Goal: Use online tool/utility: Utilize a website feature to perform a specific function

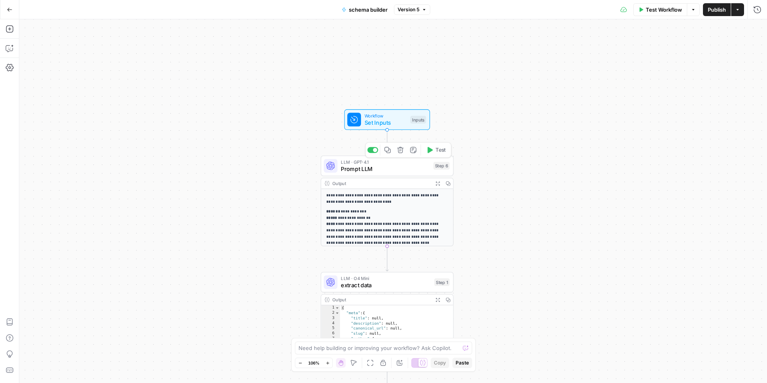
click at [374, 168] on span "Prompt LLM" at bounding box center [385, 169] width 89 height 8
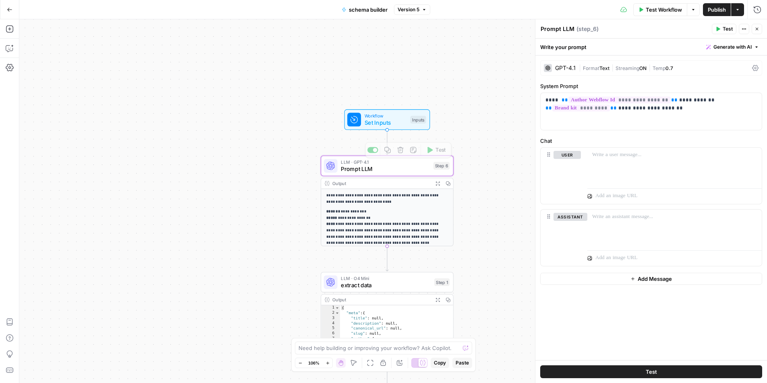
click at [385, 122] on span "Set Inputs" at bounding box center [385, 122] width 42 height 8
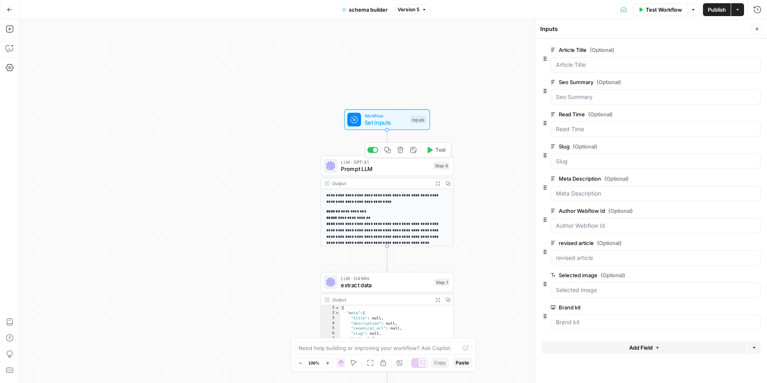
click at [386, 168] on span "Prompt LLM" at bounding box center [385, 169] width 89 height 8
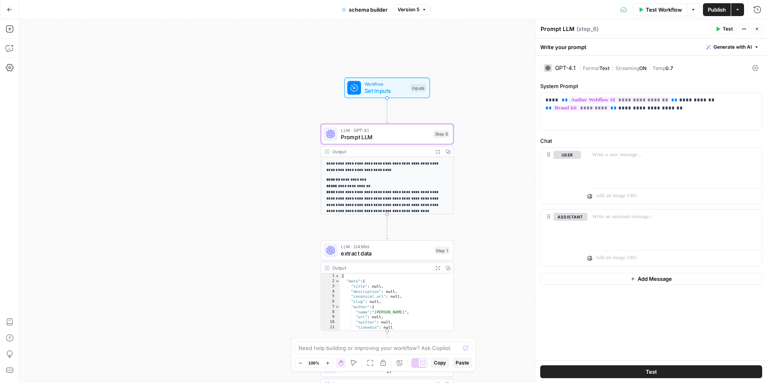
scroll to position [60, 0]
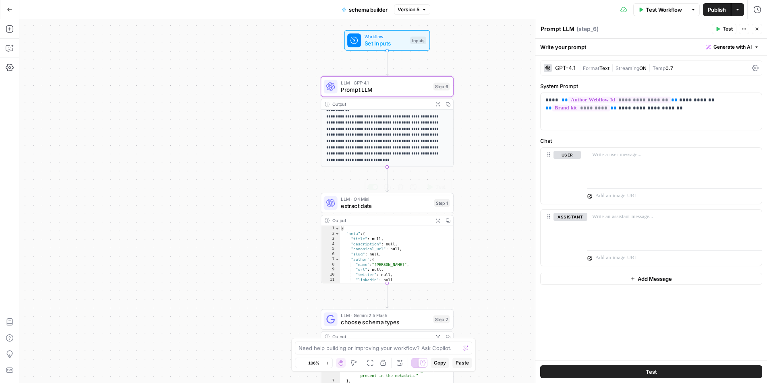
click at [389, 207] on span "extract data" at bounding box center [386, 206] width 90 height 8
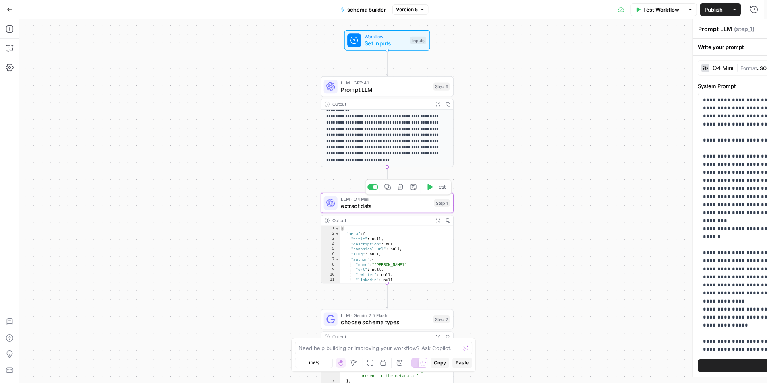
type textarea "extract data"
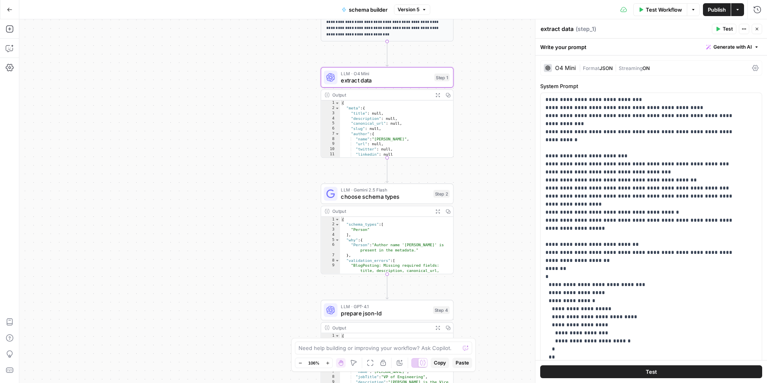
scroll to position [0, 0]
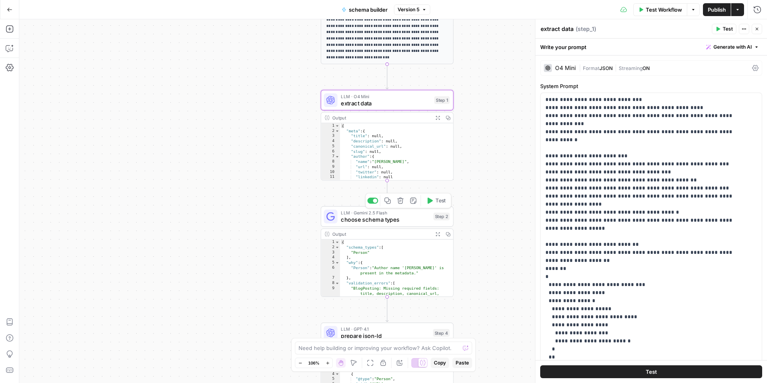
click at [397, 219] on span "choose schema types" at bounding box center [385, 219] width 89 height 8
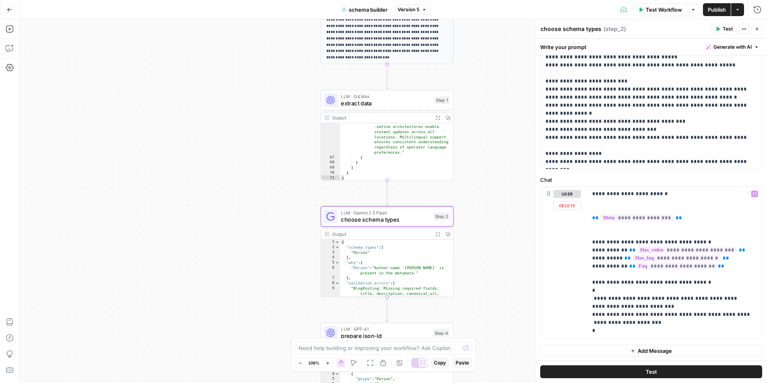
scroll to position [275, 0]
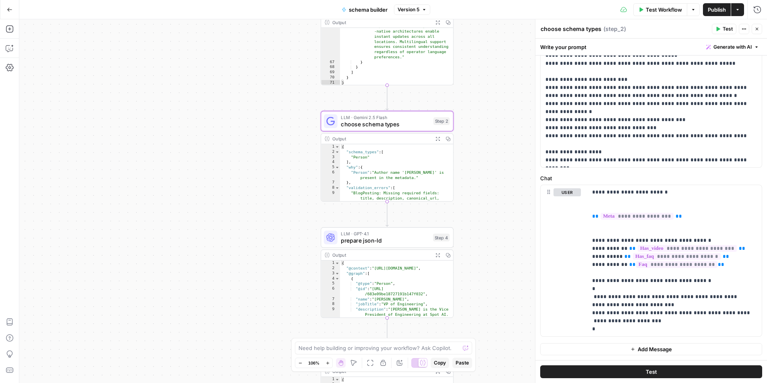
click at [410, 239] on span "prepare json-ld" at bounding box center [385, 240] width 89 height 8
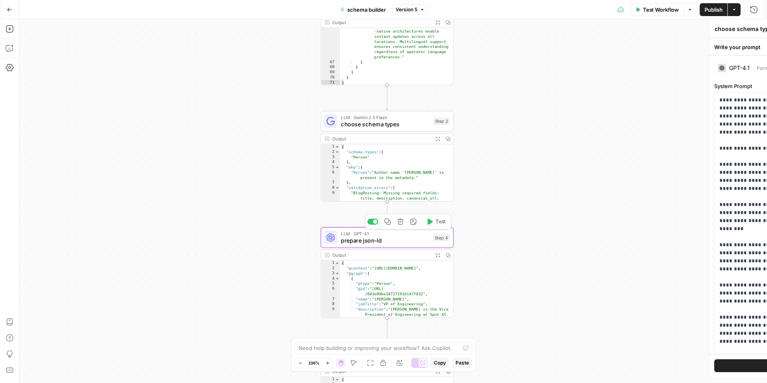
type textarea "prepare json-ld"
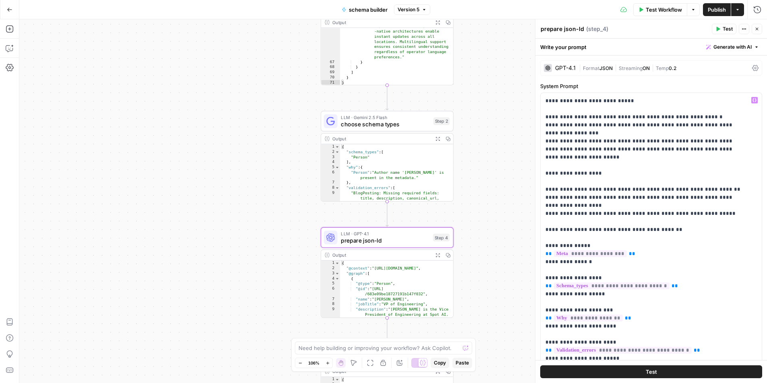
scroll to position [532, 0]
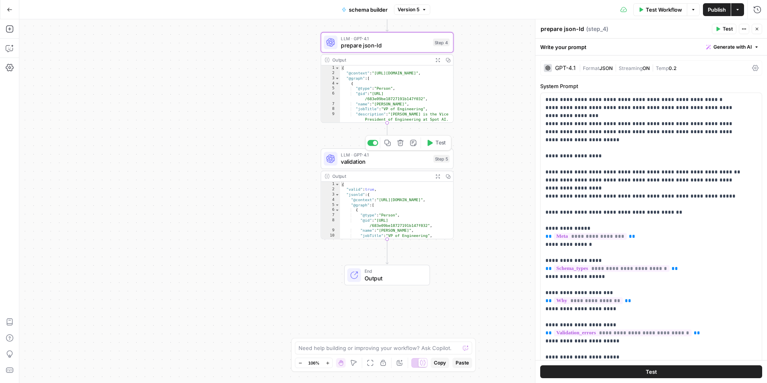
click at [386, 159] on span "validation" at bounding box center [385, 161] width 89 height 8
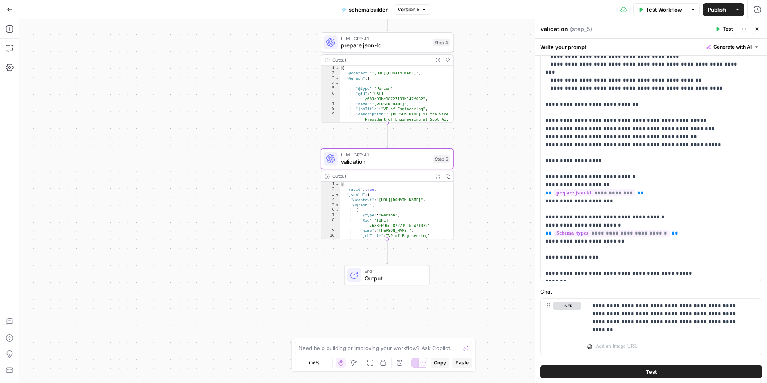
scroll to position [145, 0]
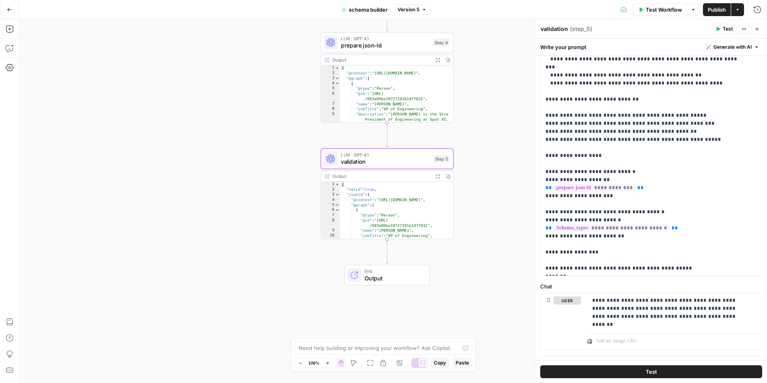
click at [436, 177] on icon "button" at bounding box center [437, 176] width 5 height 5
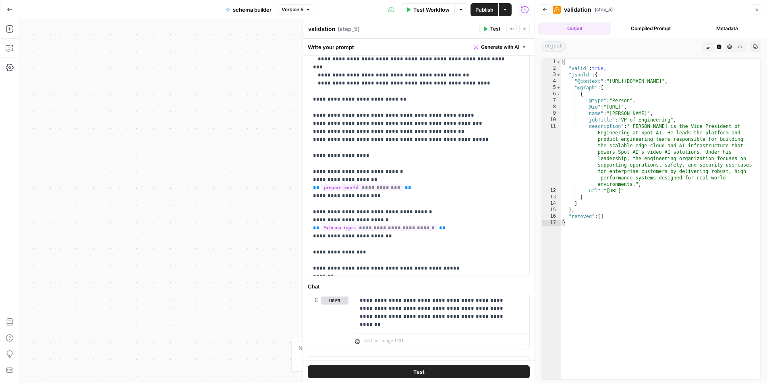
scroll to position [0, 0]
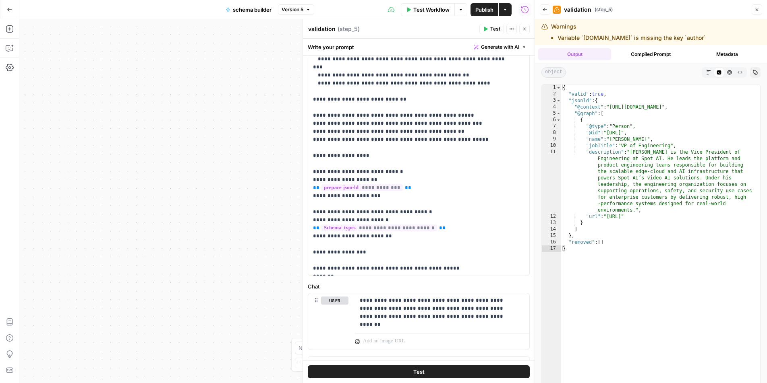
click at [756, 12] on icon "button" at bounding box center [756, 9] width 5 height 5
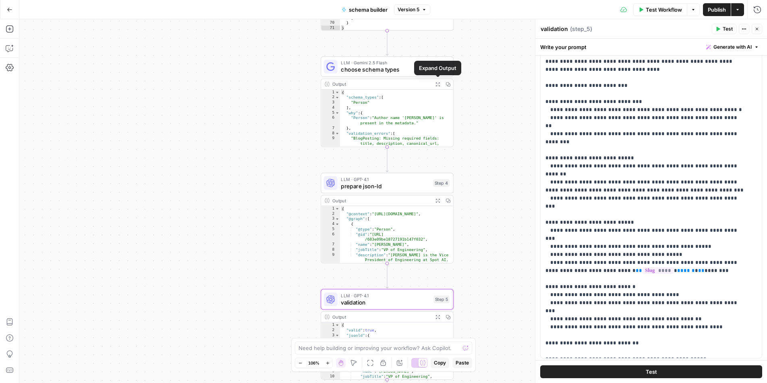
click at [437, 84] on icon "button" at bounding box center [438, 84] width 4 height 4
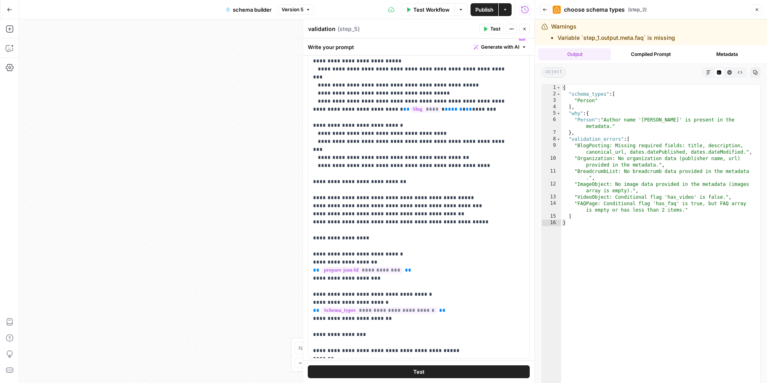
scroll to position [159, 0]
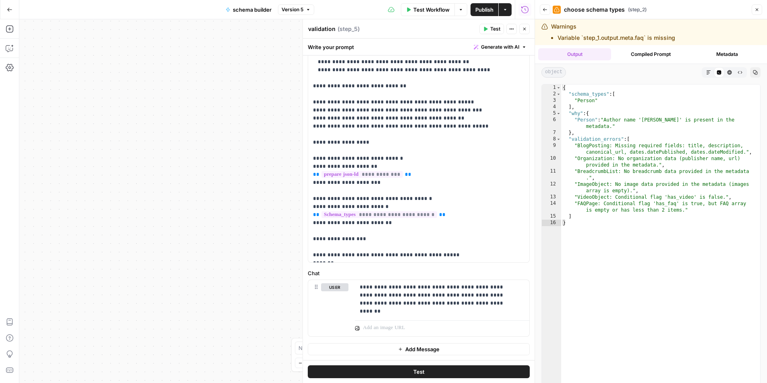
click at [274, 227] on div "**********" at bounding box center [276, 201] width 515 height 364
click at [264, 177] on div "**********" at bounding box center [276, 201] width 515 height 364
click at [759, 13] on button "Close" at bounding box center [756, 9] width 10 height 10
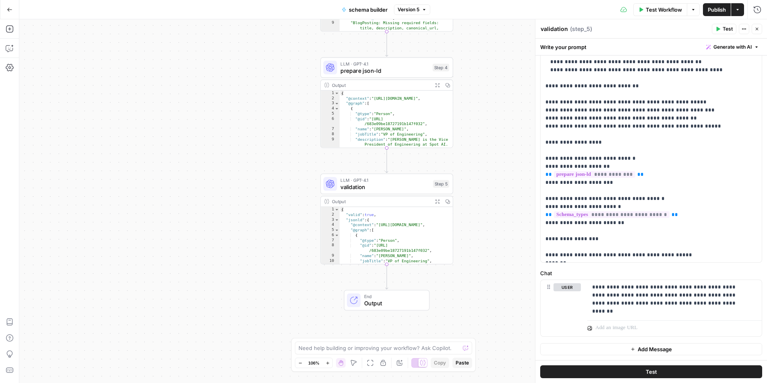
drag, startPoint x: 495, startPoint y: 293, endPoint x: 496, endPoint y: 123, distance: 169.5
click at [496, 123] on div "**********" at bounding box center [392, 201] width 747 height 364
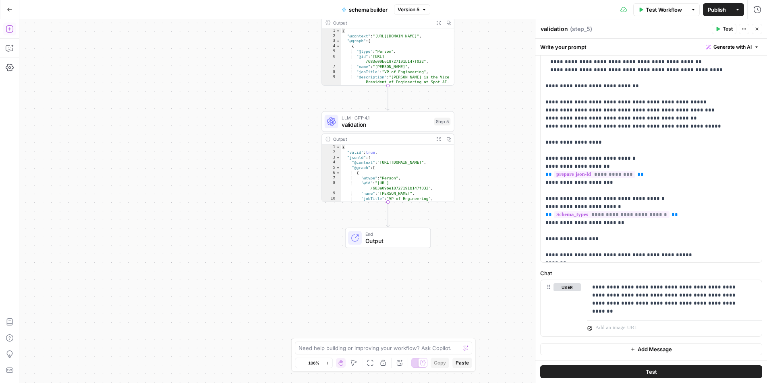
click at [10, 31] on icon "button" at bounding box center [10, 29] width 8 height 8
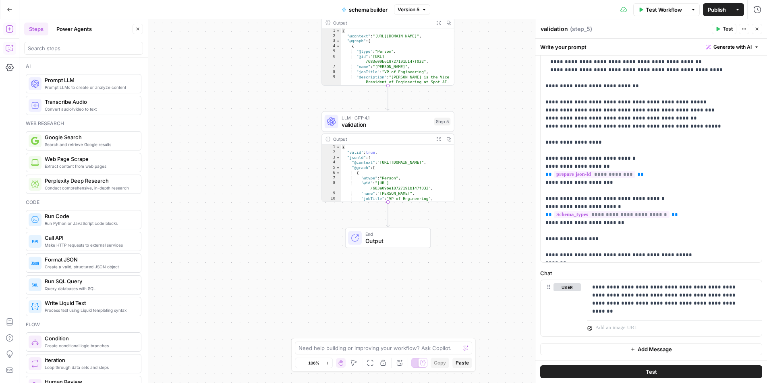
click at [14, 48] on button "Copilot" at bounding box center [9, 48] width 13 height 13
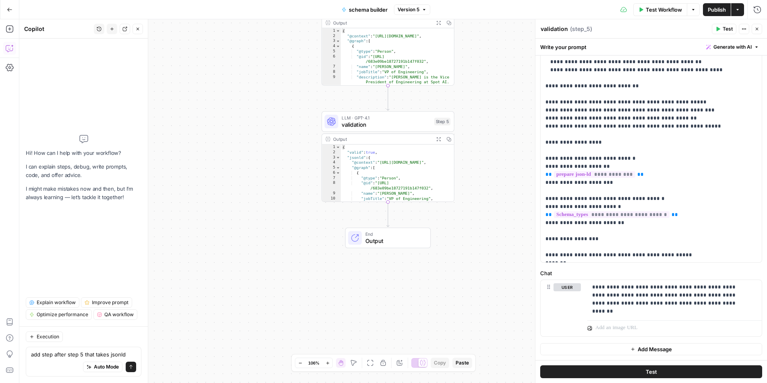
click at [52, 356] on textarea "add step after step 5 that takes jsonld" at bounding box center [83, 355] width 105 height 8
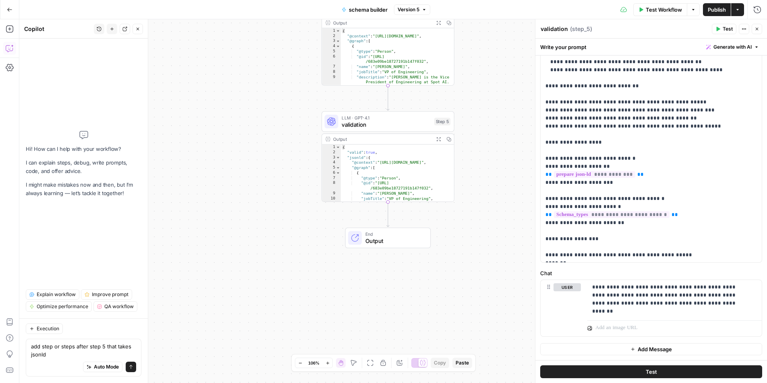
click at [55, 355] on textarea "add step or steps after step 5 that takes jsonld" at bounding box center [83, 351] width 105 height 16
type textarea "add step or steps after step 5 that takes jsonld and validates it against"
click at [438, 141] on icon "button" at bounding box center [438, 139] width 5 height 5
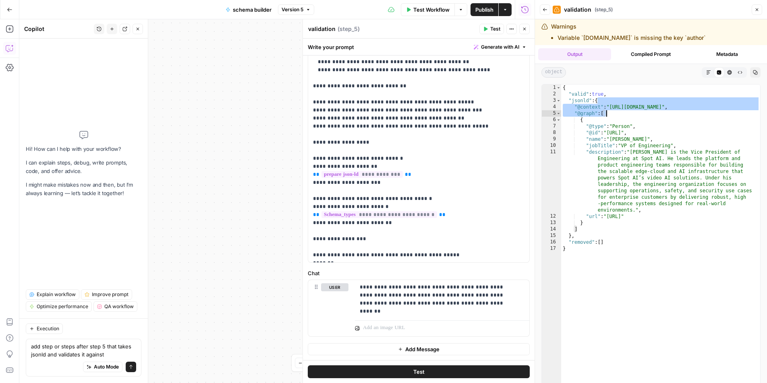
drag, startPoint x: 598, startPoint y: 101, endPoint x: 610, endPoint y: 113, distance: 16.8
click at [610, 113] on div "{ "valid" : true , "jsonld" : { "@context" : "[URL][DOMAIN_NAME]" , "@graph" : …" at bounding box center [660, 252] width 199 height 334
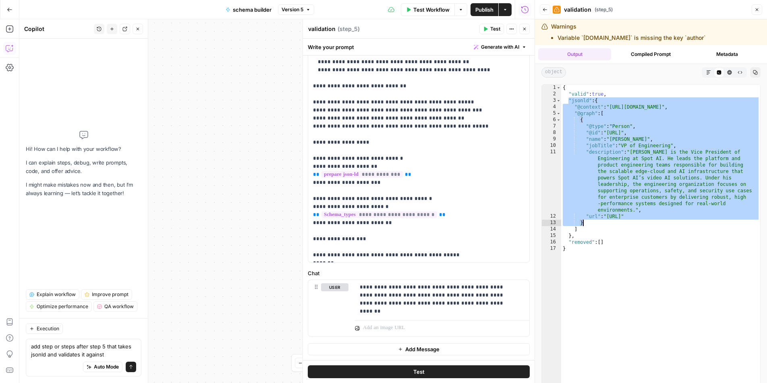
drag, startPoint x: 568, startPoint y: 100, endPoint x: 615, endPoint y: 225, distance: 133.1
click at [615, 225] on div "{ "valid" : true , "jsonld" : { "@context" : "[URL][DOMAIN_NAME]" , "@graph" : …" at bounding box center [660, 252] width 199 height 334
click at [578, 101] on div "{ "valid" : true , "jsonld" : { "@context" : "[URL][DOMAIN_NAME]" , "@graph" : …" at bounding box center [660, 252] width 199 height 334
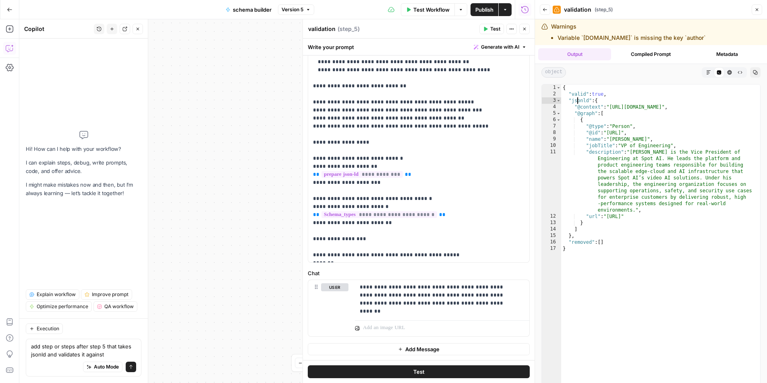
click at [578, 101] on div "{ "valid" : true , "jsonld" : { "@context" : "[URL][DOMAIN_NAME]" , "@graph" : …" at bounding box center [660, 252] width 199 height 334
click at [558, 97] on span "Toggle code folding, rows 3 through 15" at bounding box center [558, 100] width 4 height 6
click at [558, 99] on span "Toggle code folding, rows 3 through 15" at bounding box center [558, 100] width 4 height 6
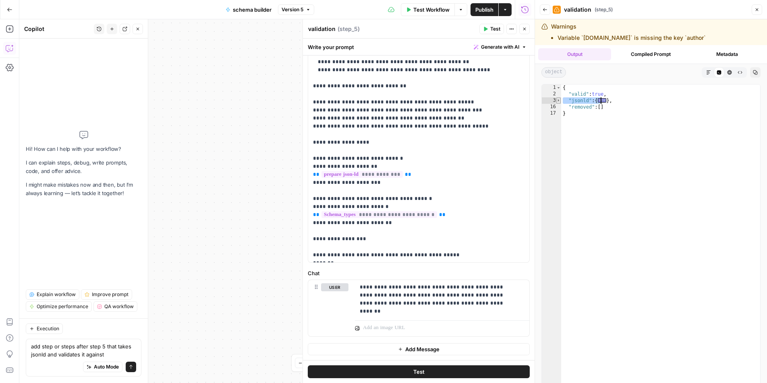
click at [558, 100] on span "Toggle code folding, rows 3 through 15" at bounding box center [558, 100] width 4 height 6
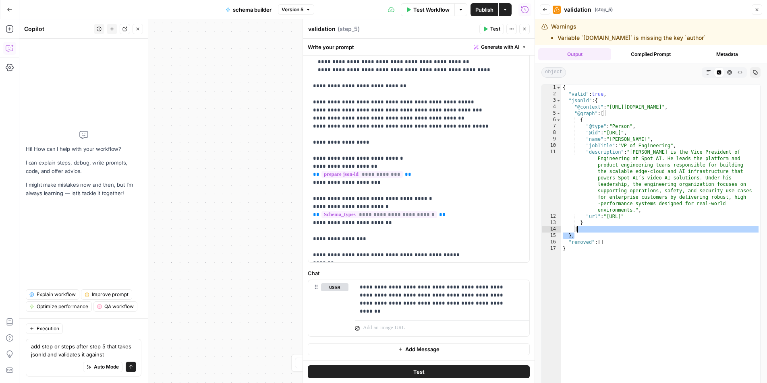
drag, startPoint x: 583, startPoint y: 235, endPoint x: 576, endPoint y: 227, distance: 10.5
click at [576, 227] on div "{ "valid" : true , "jsonld" : { "@context" : "[URL][DOMAIN_NAME]" , "@graph" : …" at bounding box center [660, 252] width 199 height 334
click at [570, 236] on div "{ "valid" : true , "jsonld" : { "@context" : "[URL][DOMAIN_NAME]" , "@graph" : …" at bounding box center [660, 252] width 199 height 334
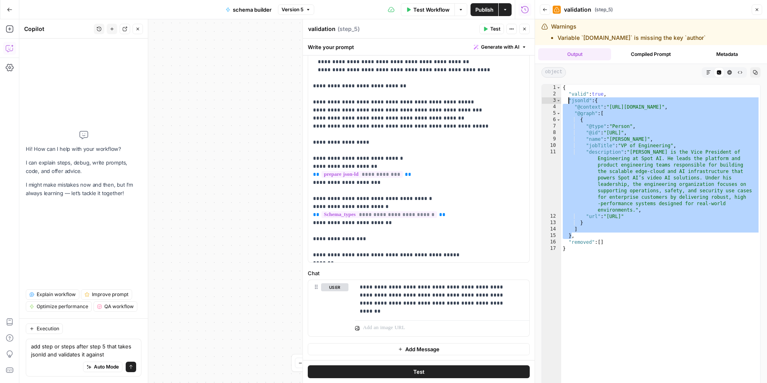
drag, startPoint x: 571, startPoint y: 236, endPoint x: 567, endPoint y: 99, distance: 136.9
click at [567, 99] on div "{ "valid" : true , "jsonld" : { "@context" : "[URL][DOMAIN_NAME]" , "@graph" : …" at bounding box center [660, 252] width 199 height 334
type textarea "**********"
click at [367, 260] on div "**********" at bounding box center [415, 98] width 215 height 328
click at [232, 243] on div "**********" at bounding box center [276, 201] width 515 height 364
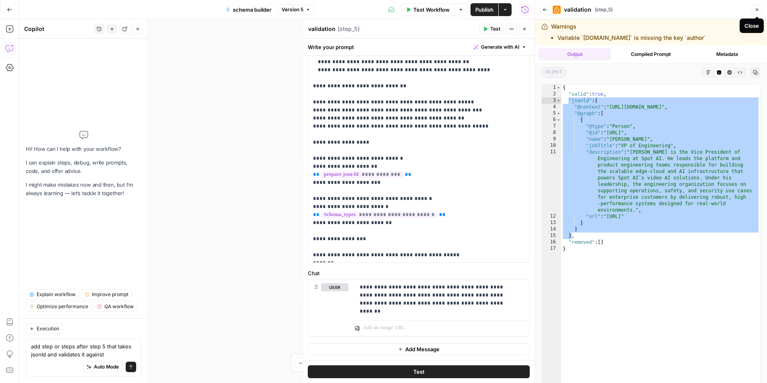
click at [754, 10] on icon "button" at bounding box center [756, 9] width 5 height 5
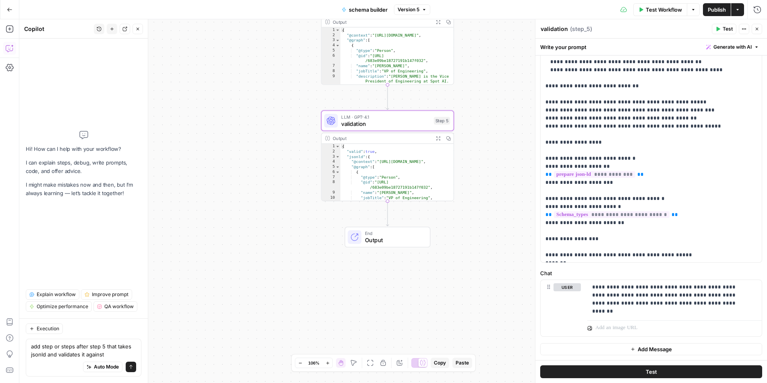
click at [277, 205] on div "**********" at bounding box center [392, 201] width 747 height 364
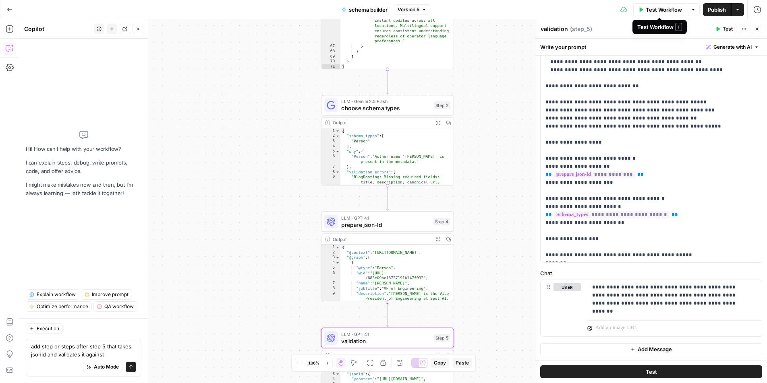
click at [668, 11] on span "Test Workflow" at bounding box center [663, 10] width 36 height 8
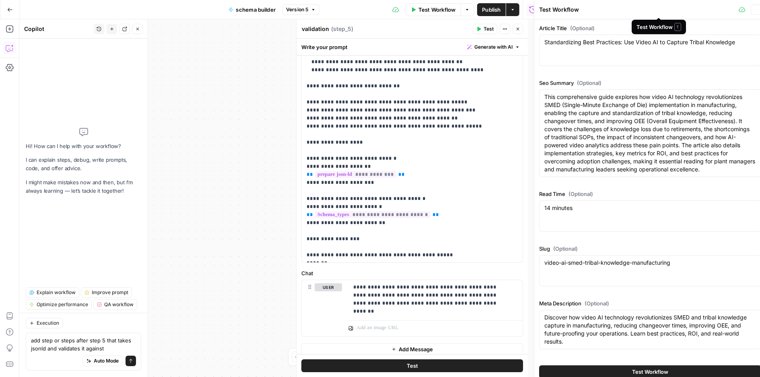
type input "Spot AI v2"
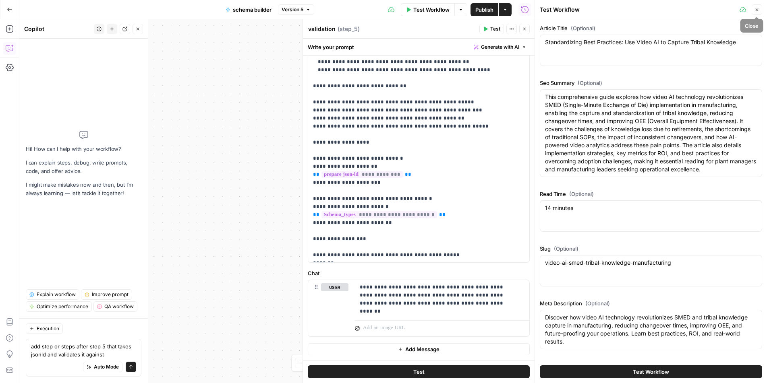
click at [754, 11] on icon "button" at bounding box center [756, 9] width 5 height 5
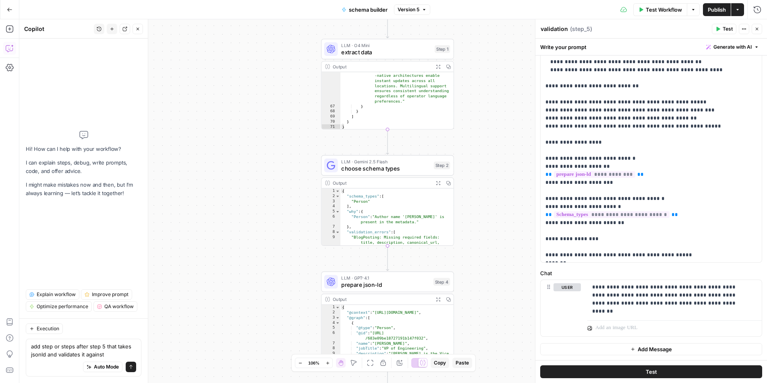
scroll to position [892, 0]
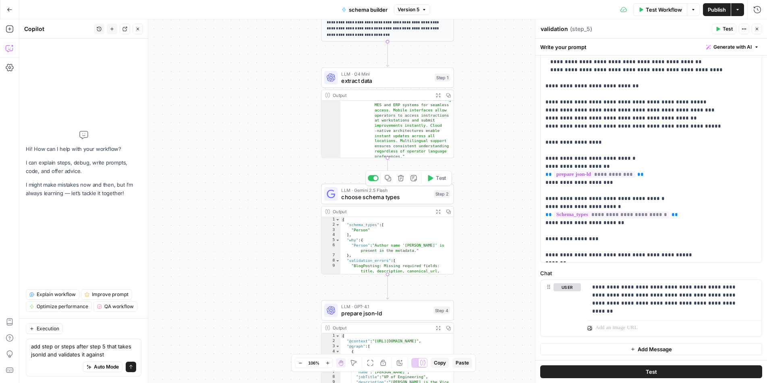
click at [398, 197] on span "choose schema types" at bounding box center [385, 197] width 89 height 8
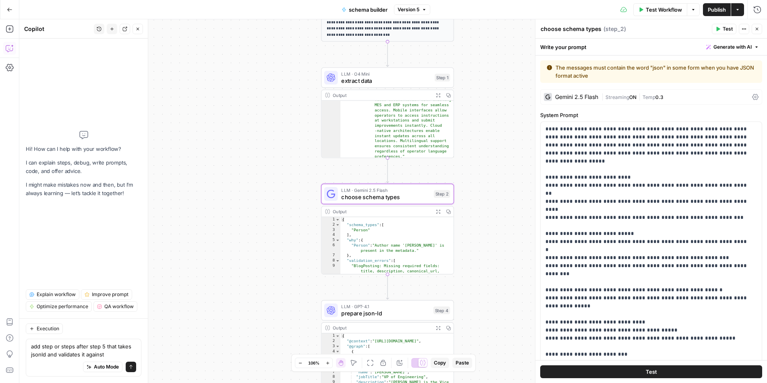
type textarea "**********"
click at [403, 242] on div "{ "schema_types" : [ "Person" ] , "why" : { "Person" : "Author name '[PERSON_NA…" at bounding box center [397, 258] width 114 height 83
click at [414, 209] on div "Output" at bounding box center [381, 211] width 97 height 7
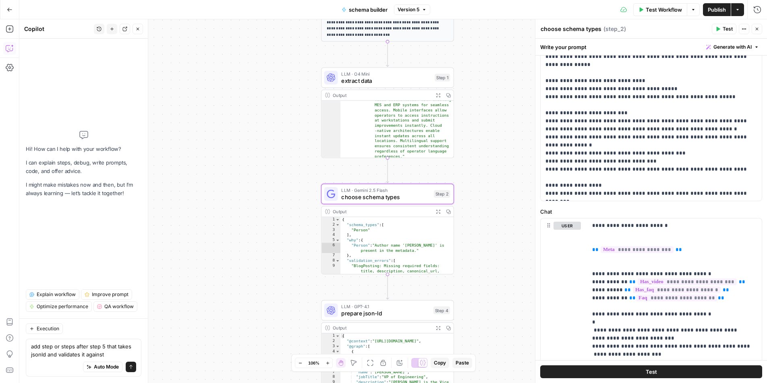
scroll to position [275, 0]
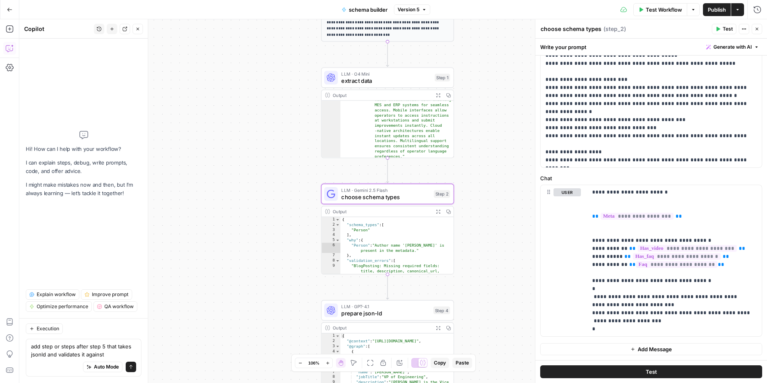
click at [440, 96] on button "Expand Output" at bounding box center [438, 95] width 10 height 10
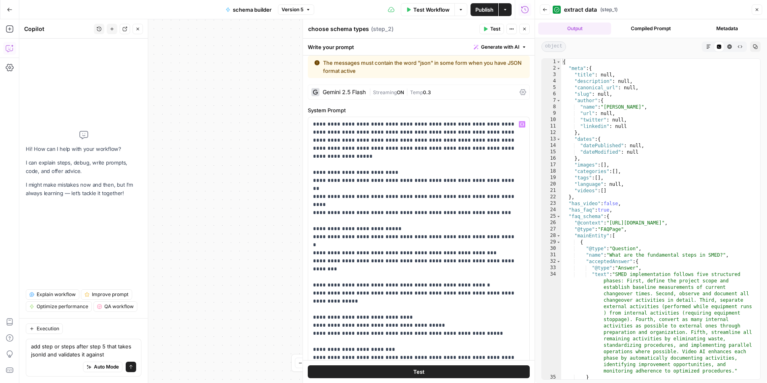
scroll to position [0, 0]
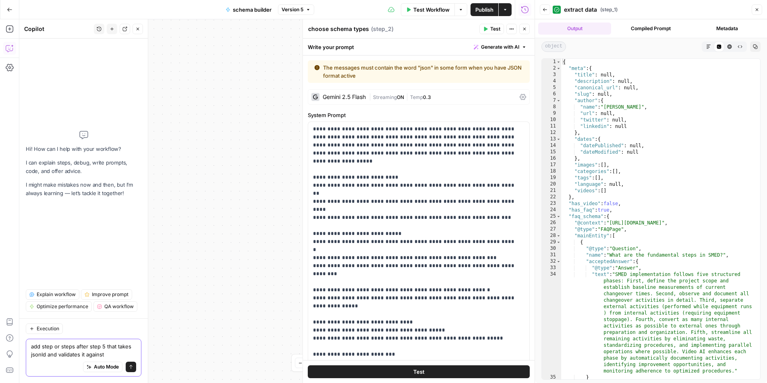
drag, startPoint x: 104, startPoint y: 356, endPoint x: 27, endPoint y: 337, distance: 79.7
click at [27, 337] on div "Execution add step or steps after step 5 that takes jsonld and validates it aga…" at bounding box center [83, 350] width 128 height 65
type textarea "add a step before step 1 that will visit the blog url and check for meta data"
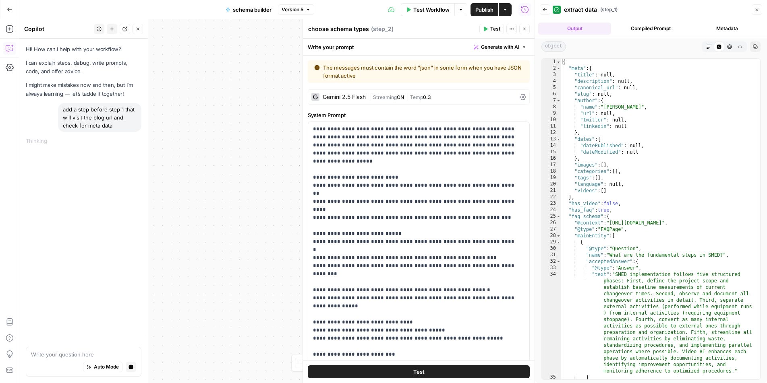
click at [241, 158] on div "**********" at bounding box center [276, 201] width 515 height 364
click at [756, 10] on icon "button" at bounding box center [756, 9] width 5 height 5
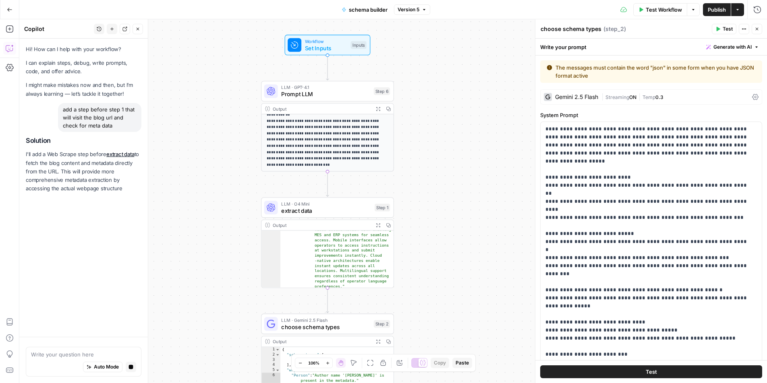
drag, startPoint x: 484, startPoint y: 107, endPoint x: 424, endPoint y: 237, distance: 143.2
click at [424, 237] on div "**********" at bounding box center [392, 201] width 747 height 364
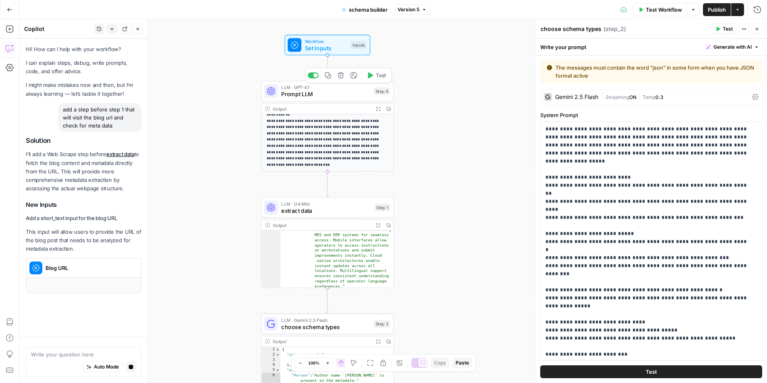
click at [319, 95] on span "Prompt LLM" at bounding box center [325, 94] width 89 height 8
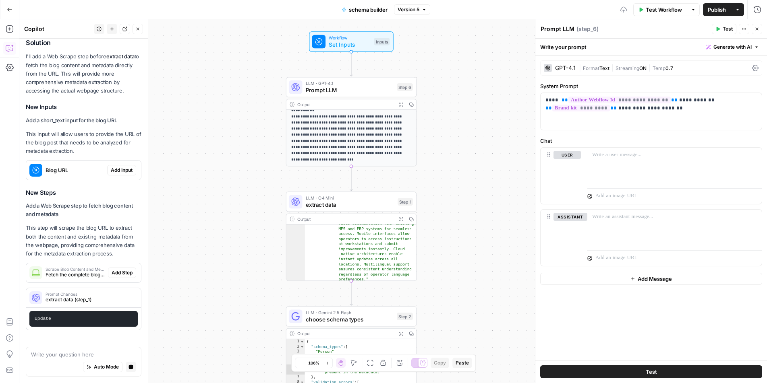
scroll to position [104, 0]
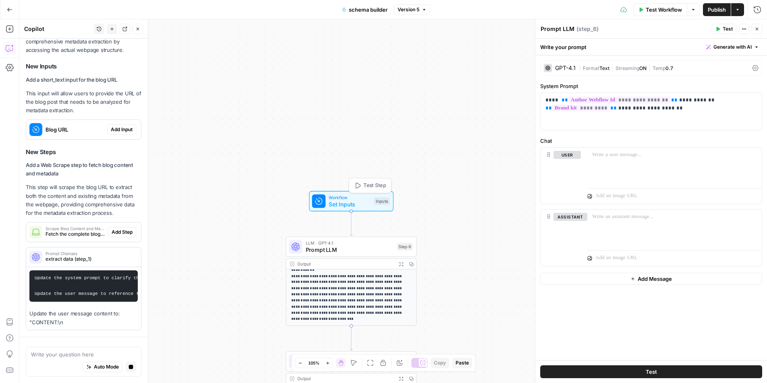
click at [336, 202] on span "Set Inputs" at bounding box center [350, 204] width 42 height 8
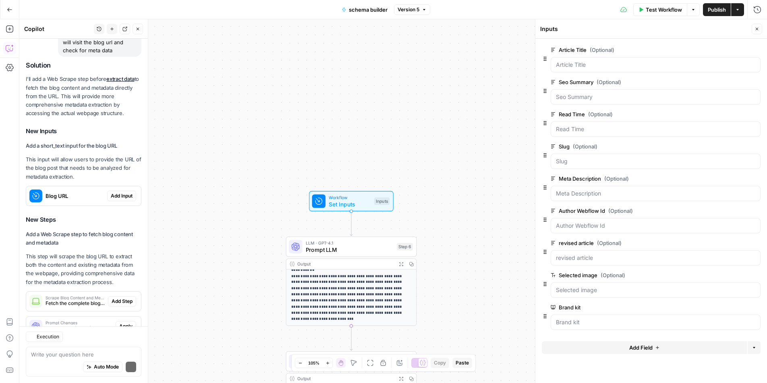
scroll to position [105, 0]
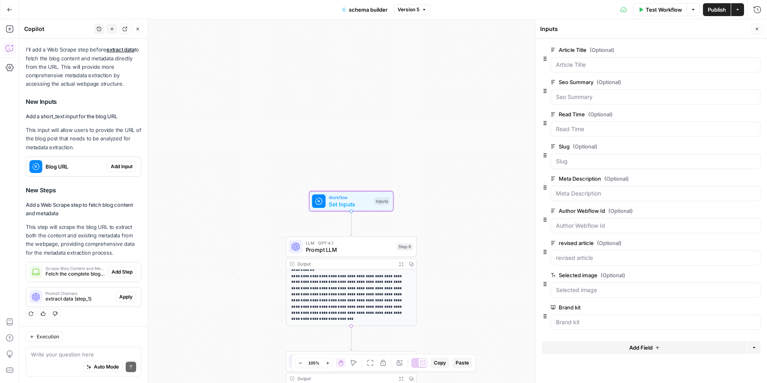
click at [111, 166] on span "Add Input" at bounding box center [122, 166] width 22 height 7
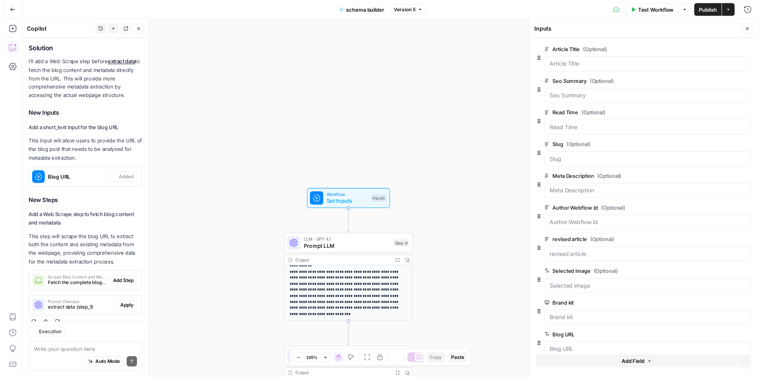
scroll to position [118, 0]
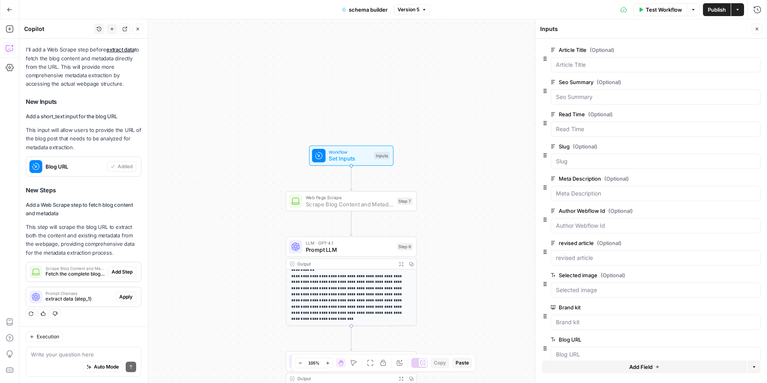
click at [115, 272] on span "Add Step" at bounding box center [122, 272] width 21 height 7
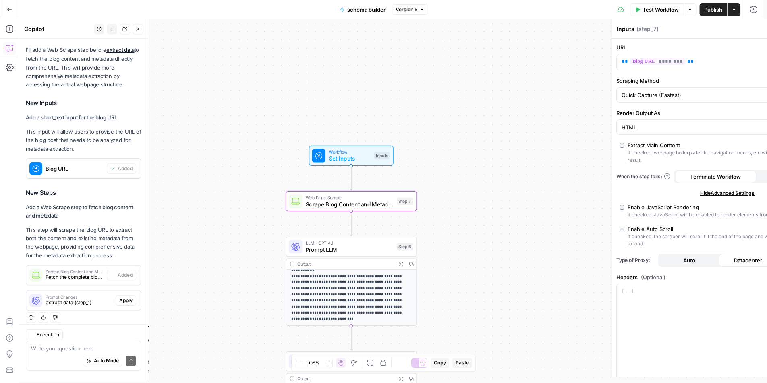
type textarea "Scrape Blog Content and Metadata"
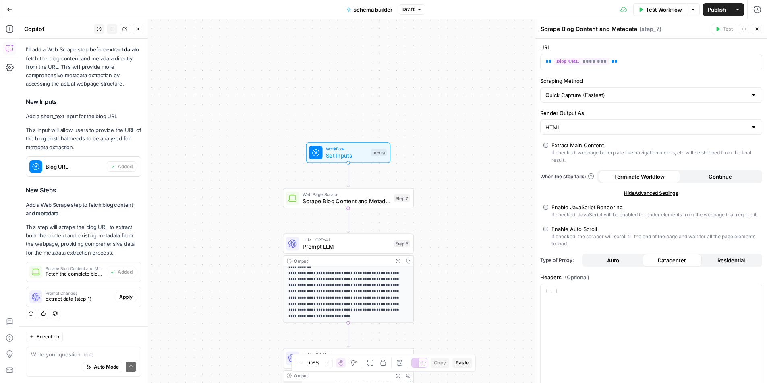
click at [579, 233] on div "Enable Auto Scroll" at bounding box center [573, 229] width 45 height 8
click at [613, 96] on input "Scraping Method" at bounding box center [646, 95] width 202 height 8
click at [585, 136] on span "Custom" at bounding box center [646, 138] width 199 height 8
type input "Custom"
click at [614, 97] on input "Scraping Method" at bounding box center [646, 95] width 202 height 8
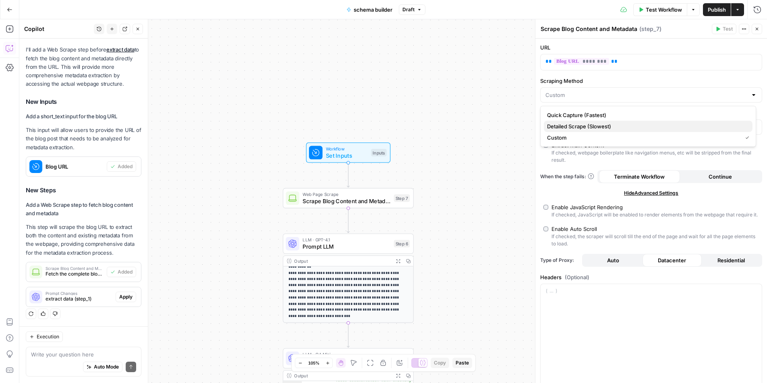
click at [590, 128] on span "Detailed Scrape (Slowest)" at bounding box center [646, 126] width 199 height 8
type input "Detailed Scrape (Slowest)"
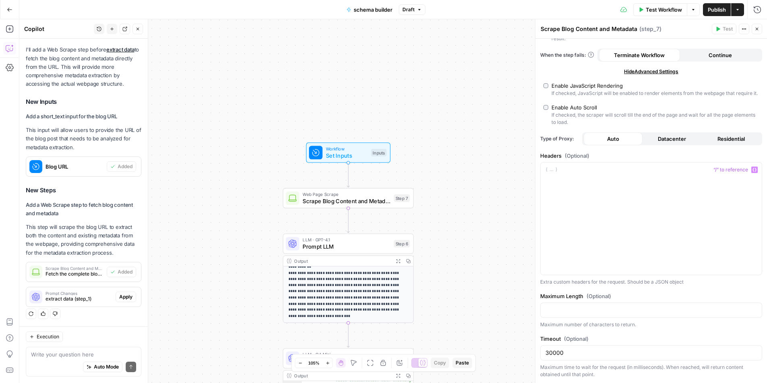
scroll to position [0, 0]
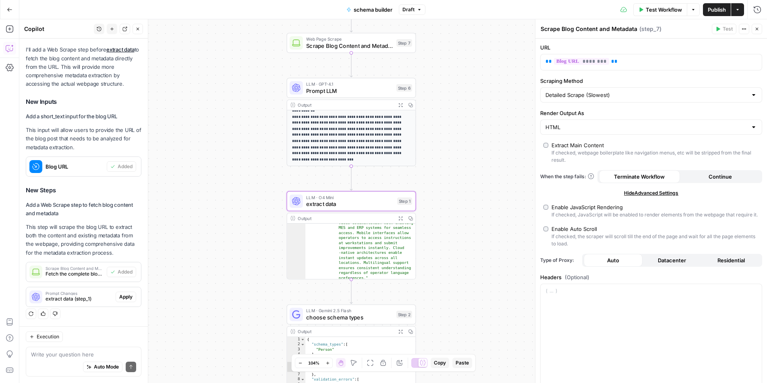
click at [95, 297] on span "extract data (step_1)" at bounding box center [78, 298] width 67 height 7
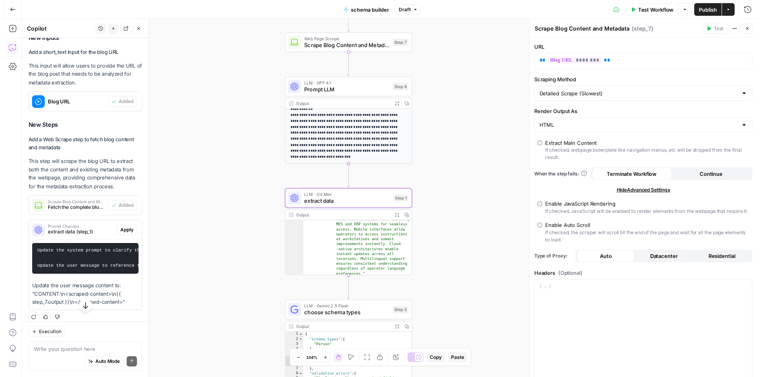
scroll to position [195, 0]
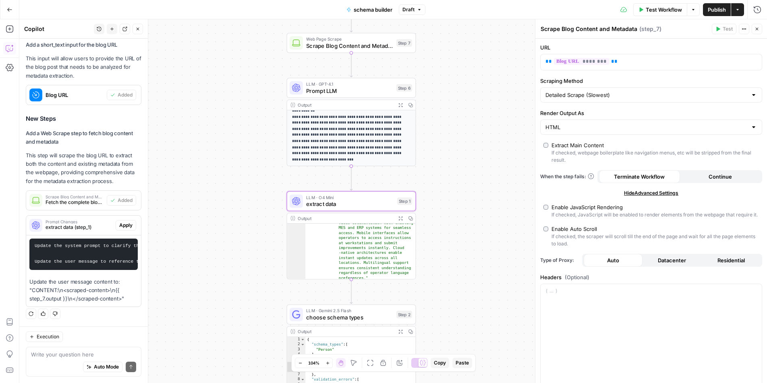
drag, startPoint x: 120, startPoint y: 218, endPoint x: 130, endPoint y: 238, distance: 22.9
click at [120, 222] on span "Apply" at bounding box center [125, 225] width 13 height 7
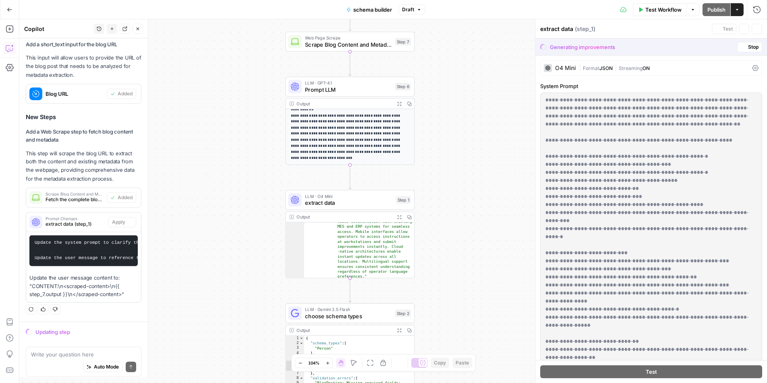
scroll to position [182, 0]
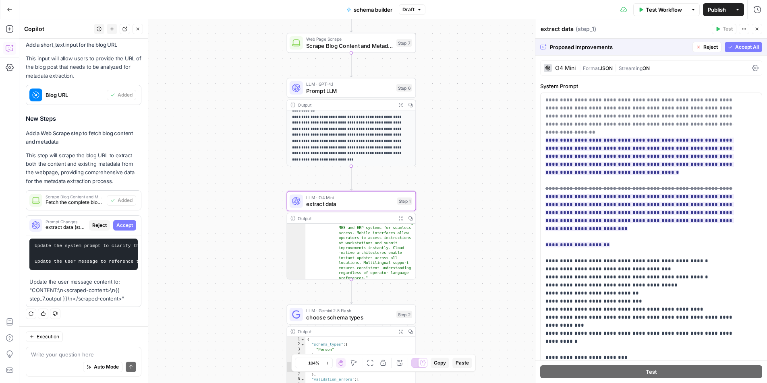
click at [122, 222] on span "Accept" at bounding box center [124, 225] width 17 height 7
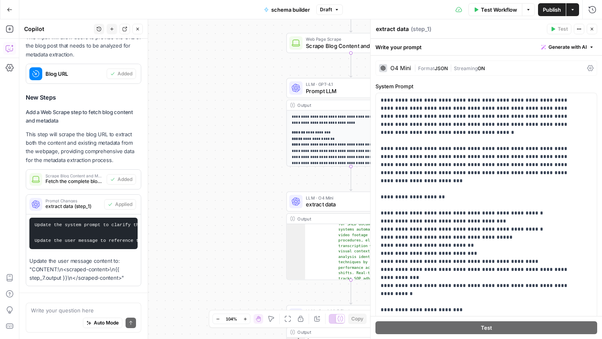
scroll to position [240, 0]
